Goal: Browse casually

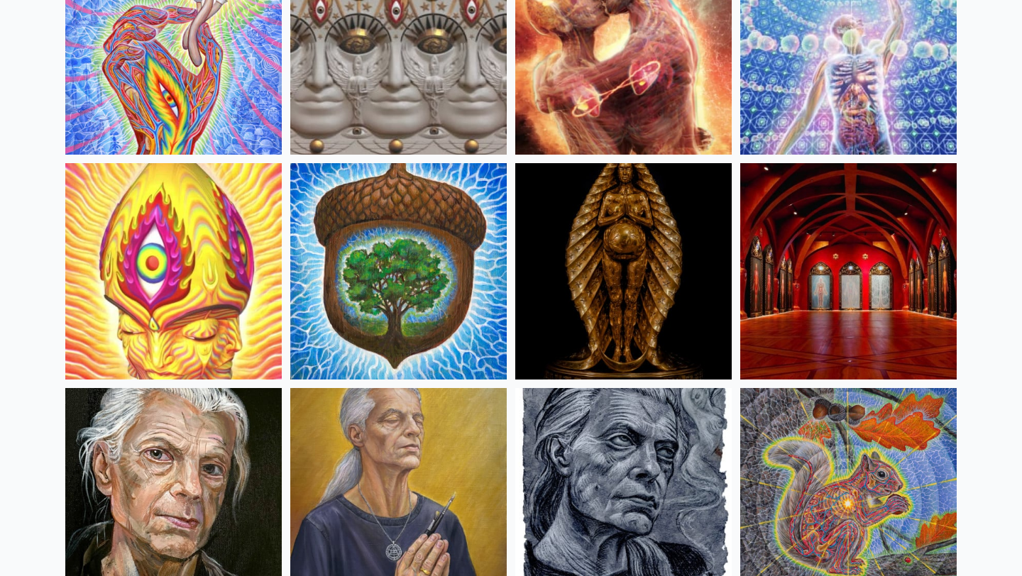
scroll to position [297, 0]
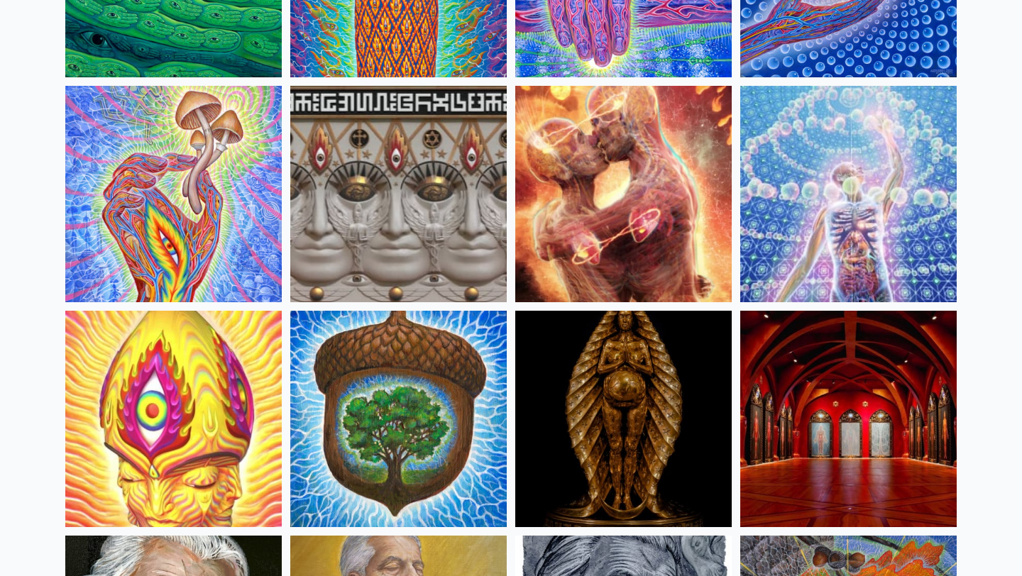
click at [805, 205] on img at bounding box center [848, 194] width 216 height 216
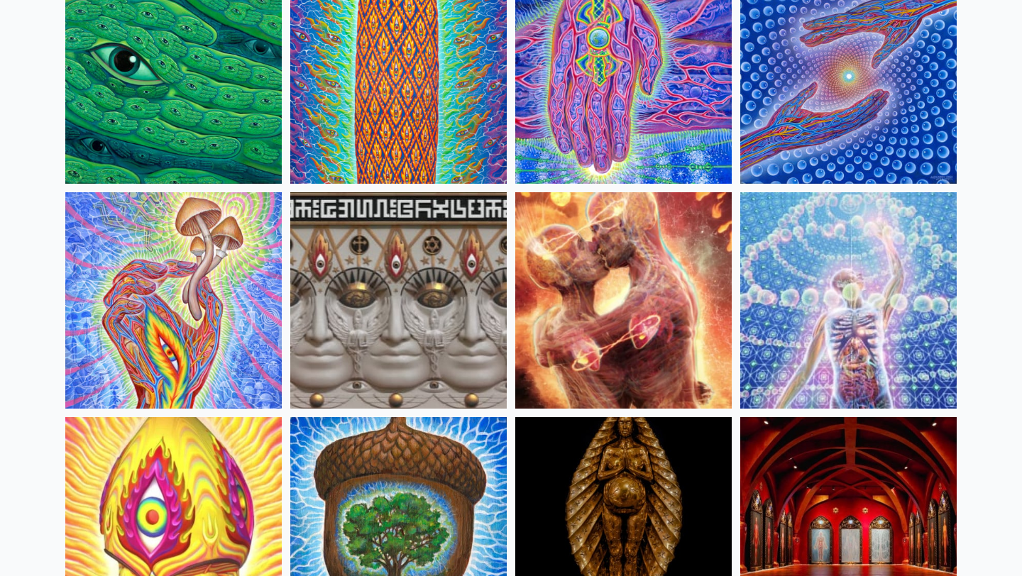
scroll to position [67, 0]
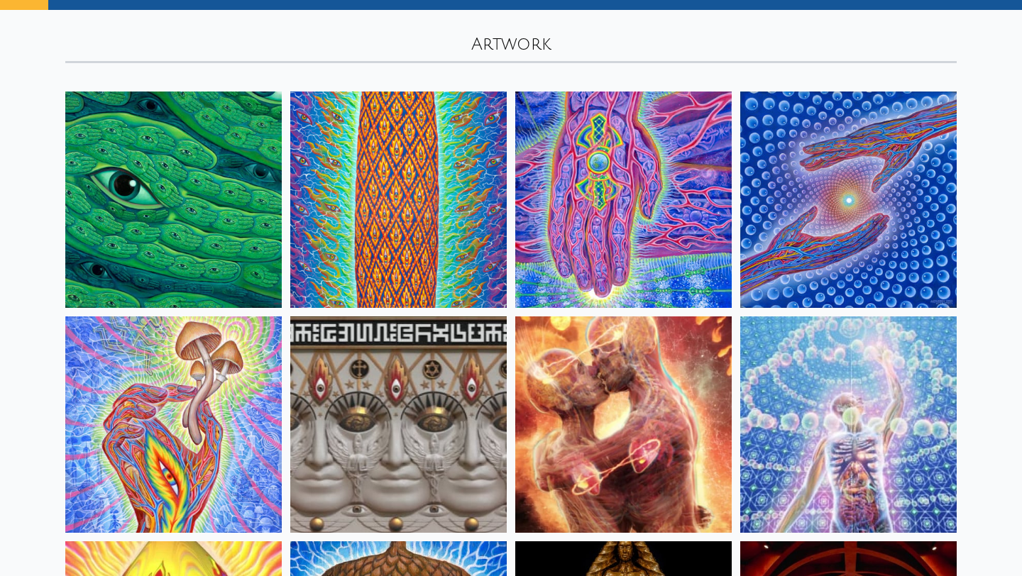
click at [857, 200] on img at bounding box center [848, 200] width 216 height 216
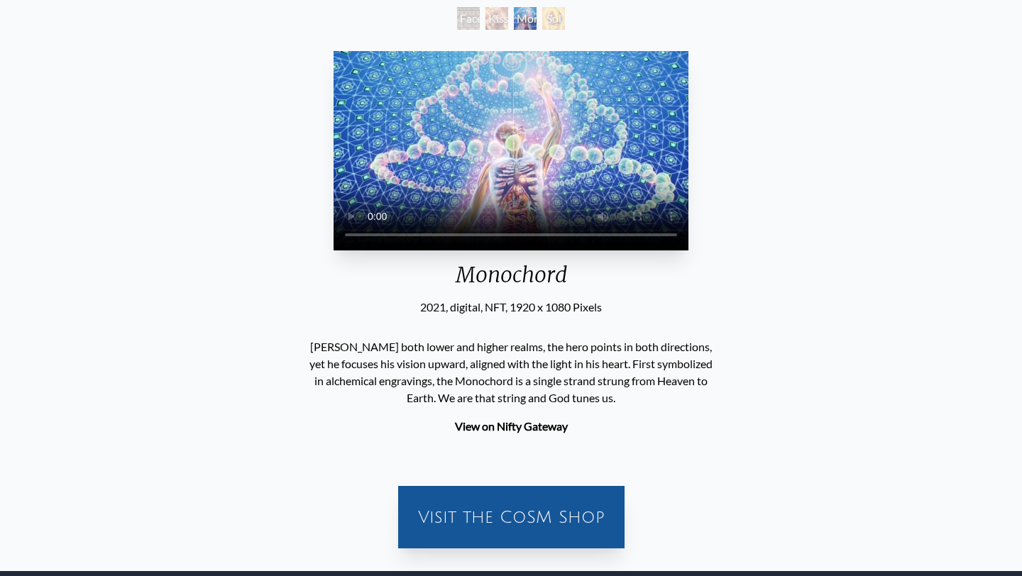
scroll to position [82, 0]
